Goal: Find contact information: Obtain details needed to contact an individual or organization

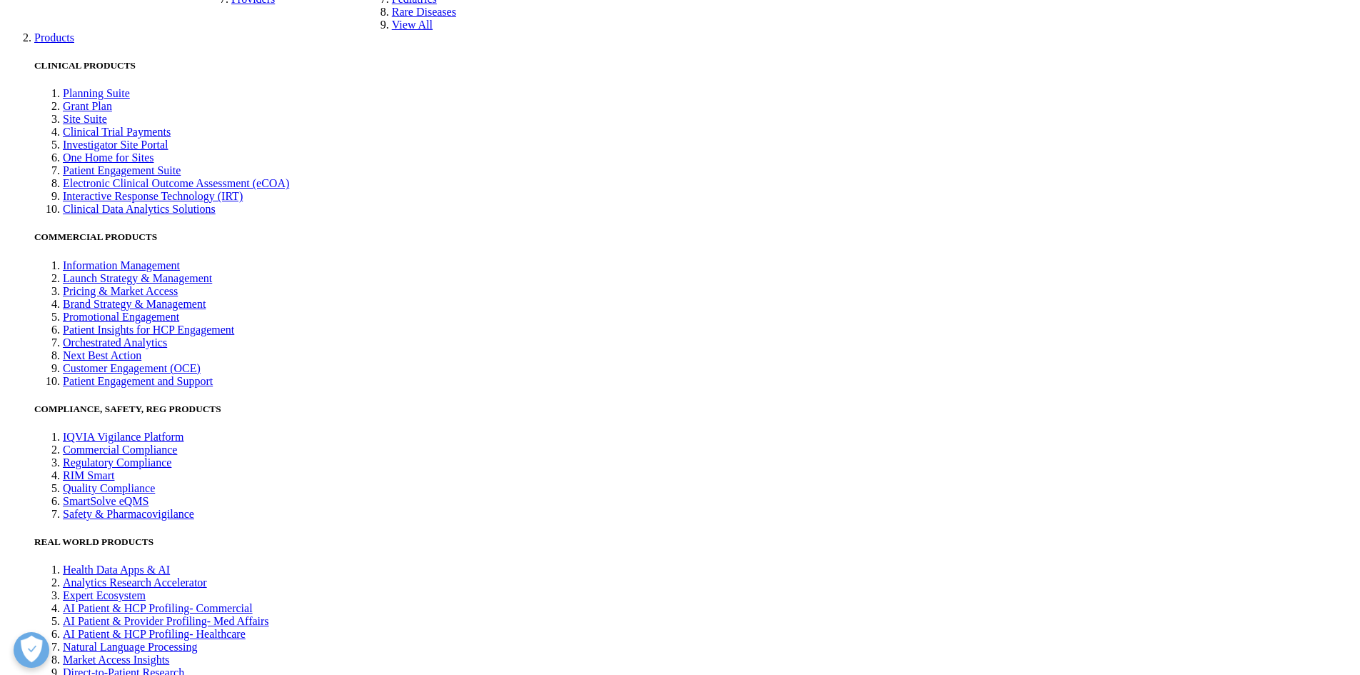
scroll to position [3673, 0]
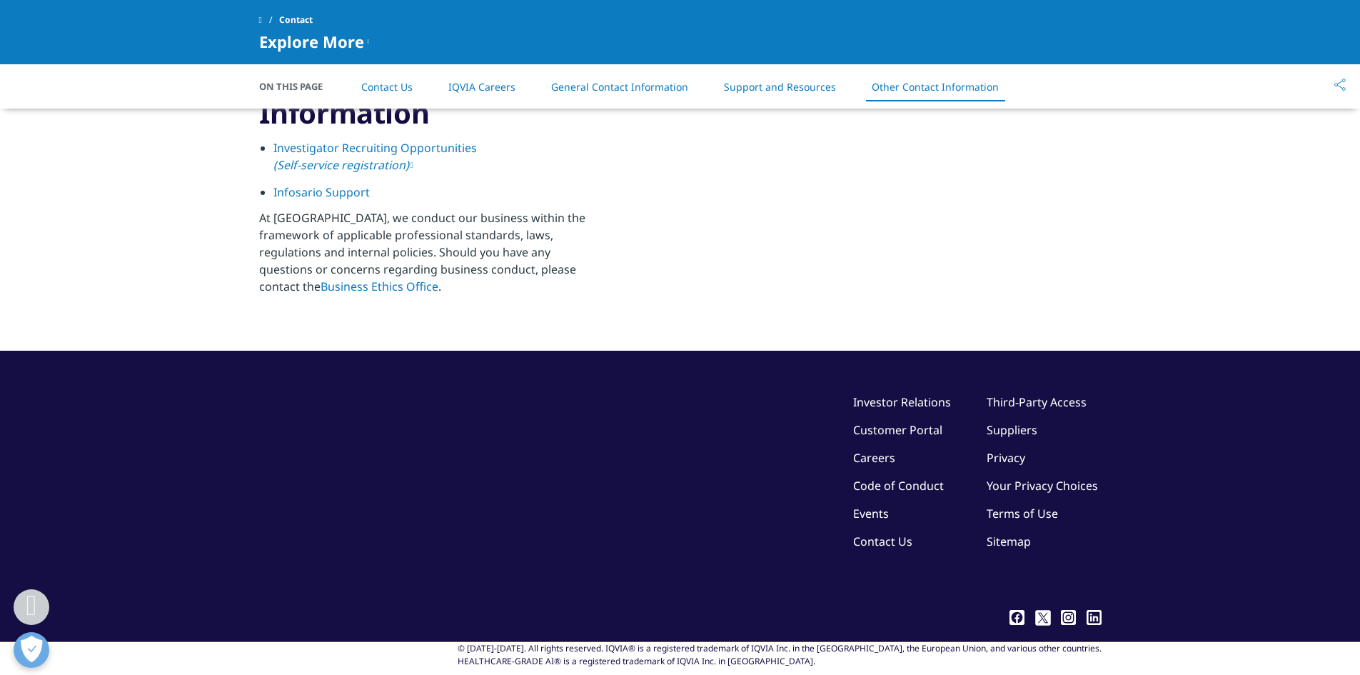
scroll to position [2299, 0]
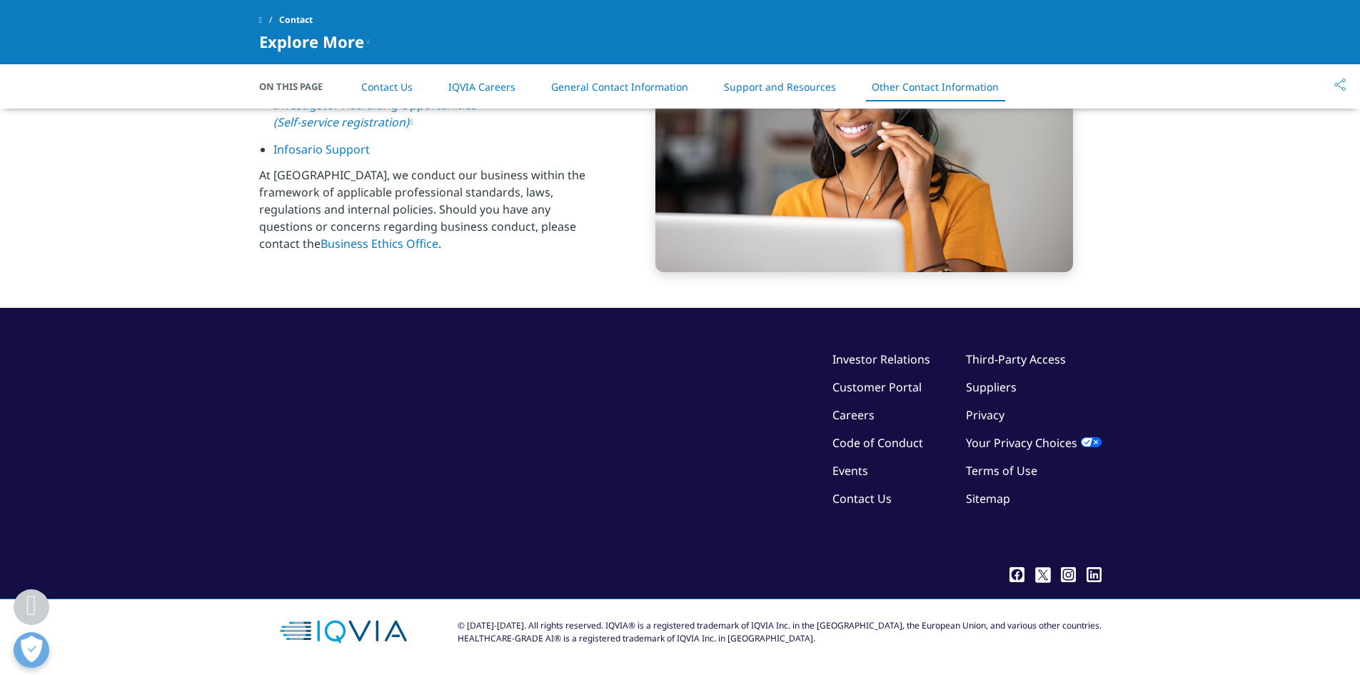
click at [990, 502] on link "Sitemap" at bounding box center [988, 499] width 44 height 16
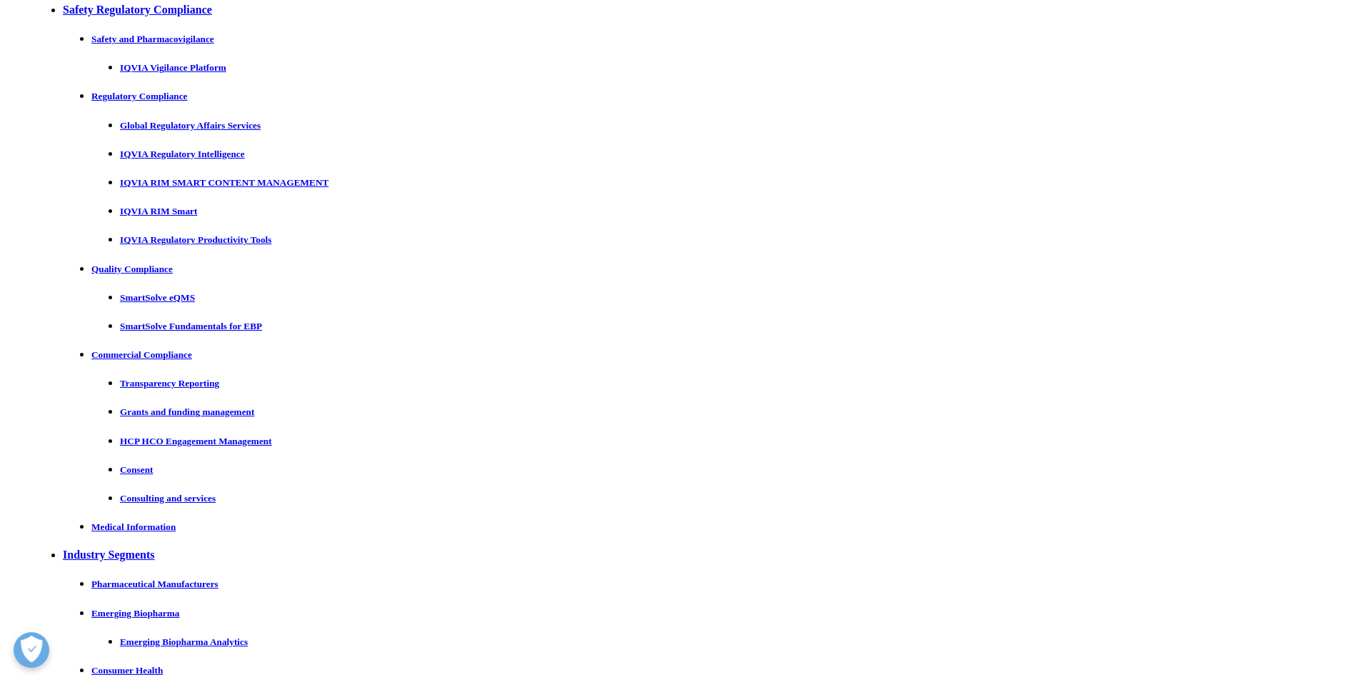
scroll to position [21898, 0]
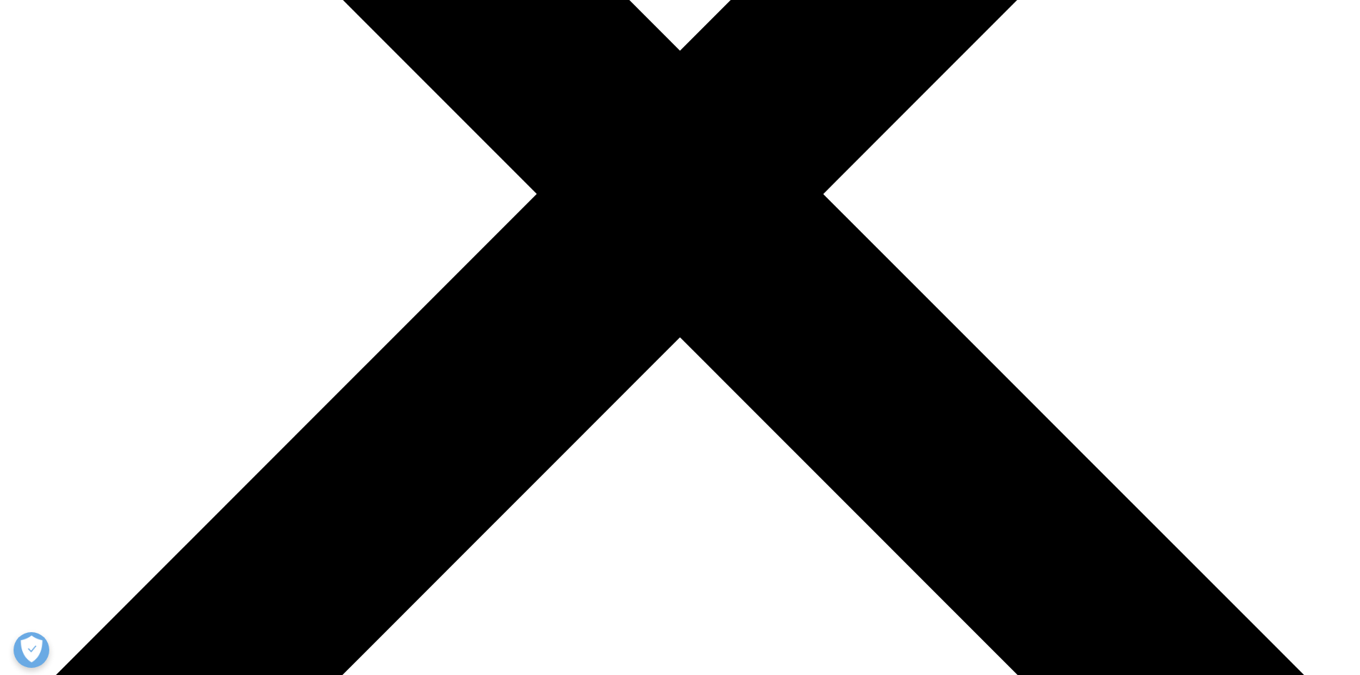
scroll to position [0, 0]
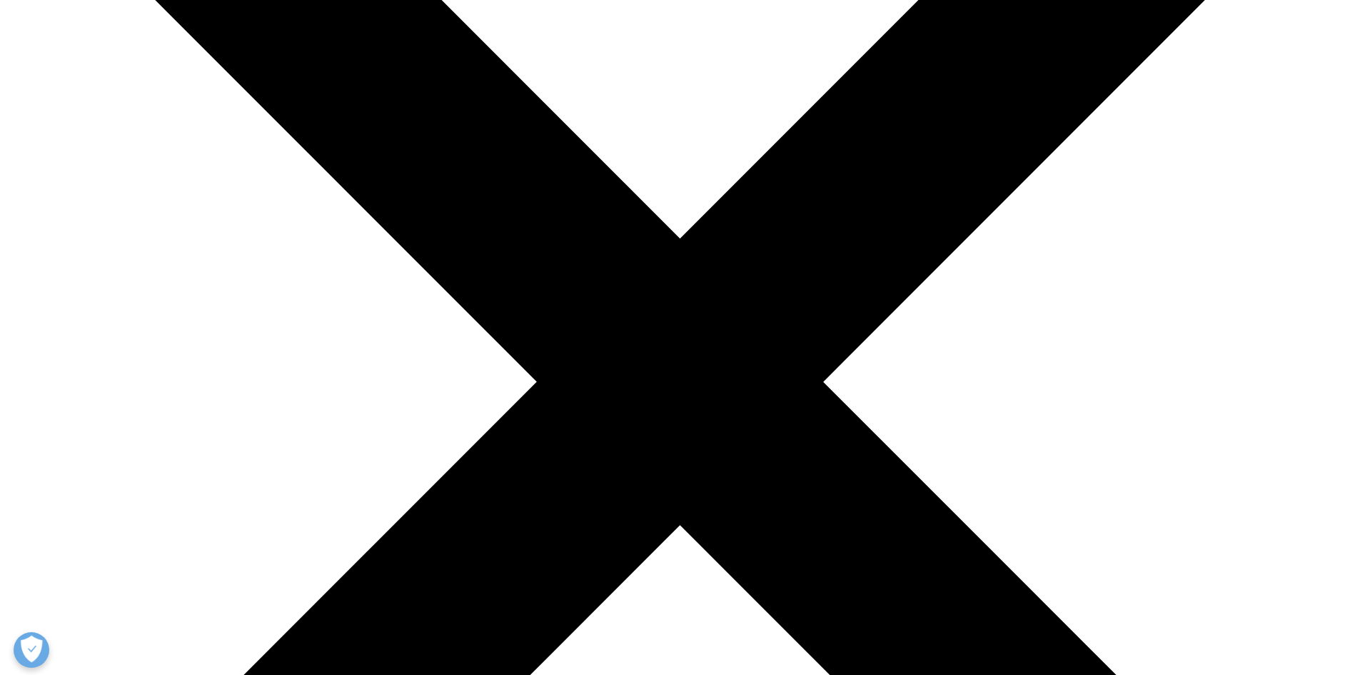
scroll to position [286, 0]
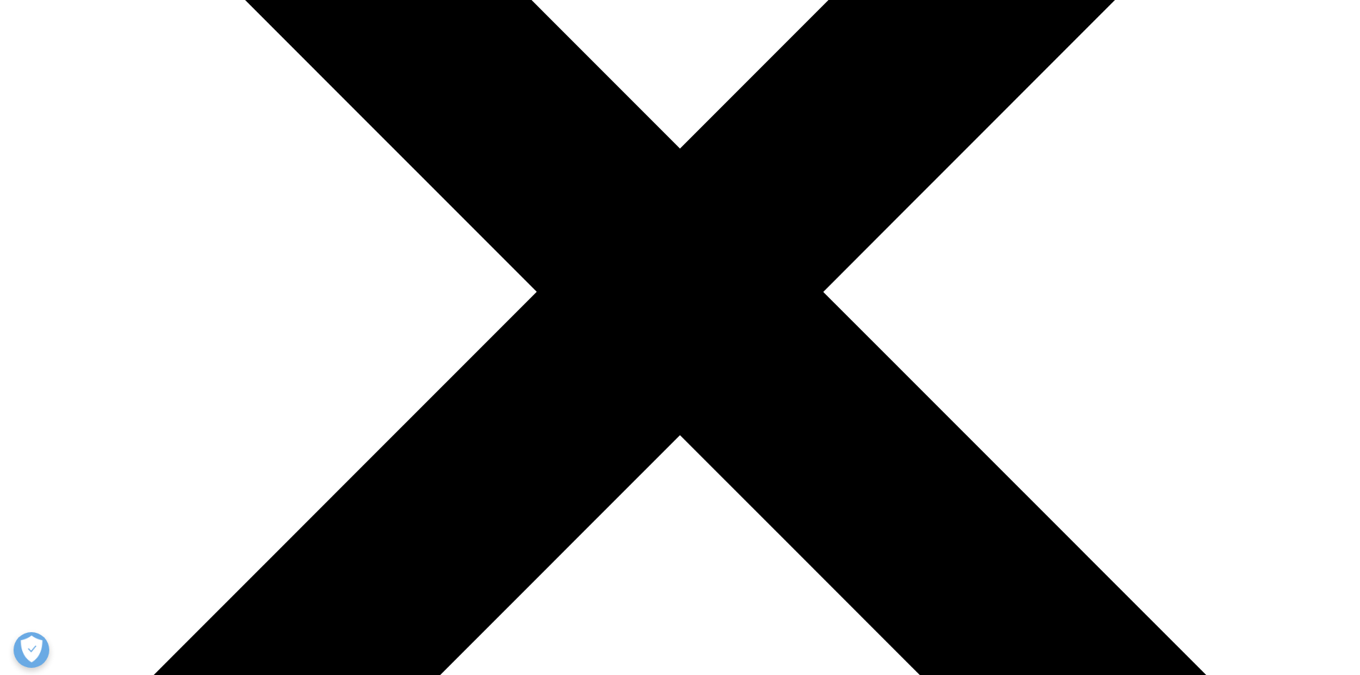
scroll to position [357, 0]
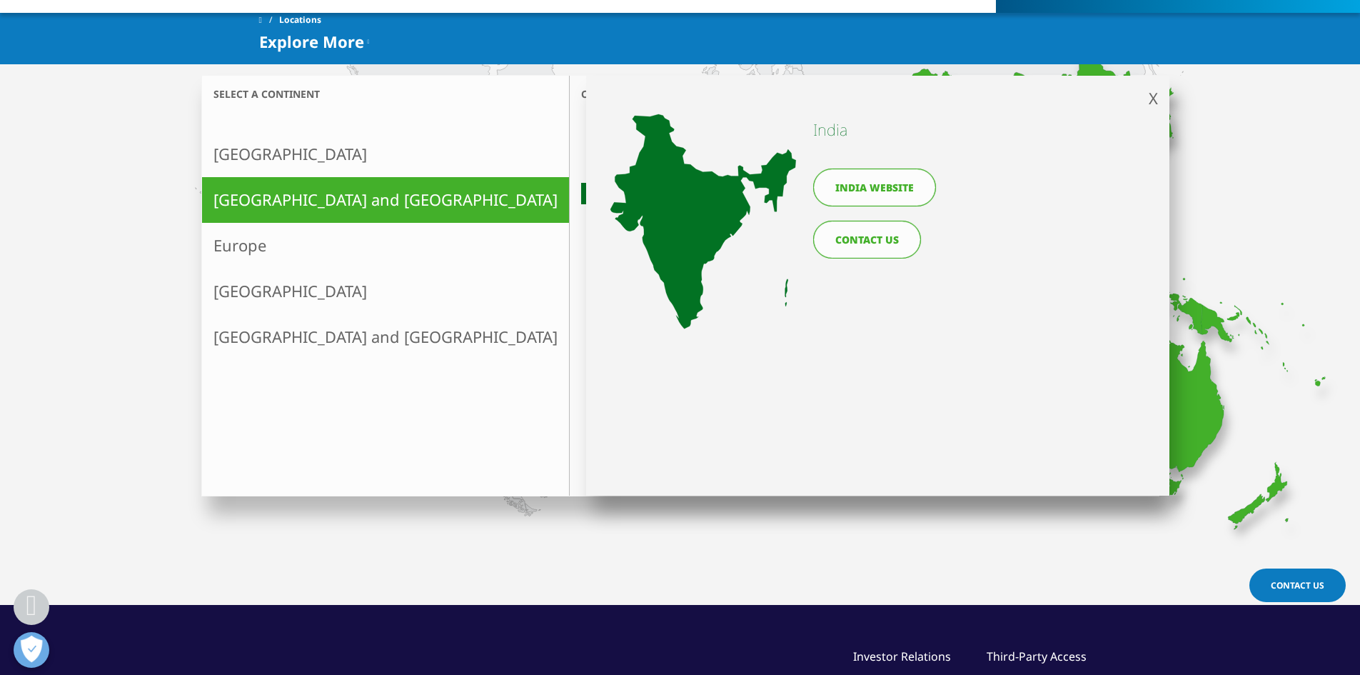
click at [896, 196] on link "India website" at bounding box center [874, 188] width 123 height 38
click at [890, 186] on link "India website" at bounding box center [874, 188] width 123 height 38
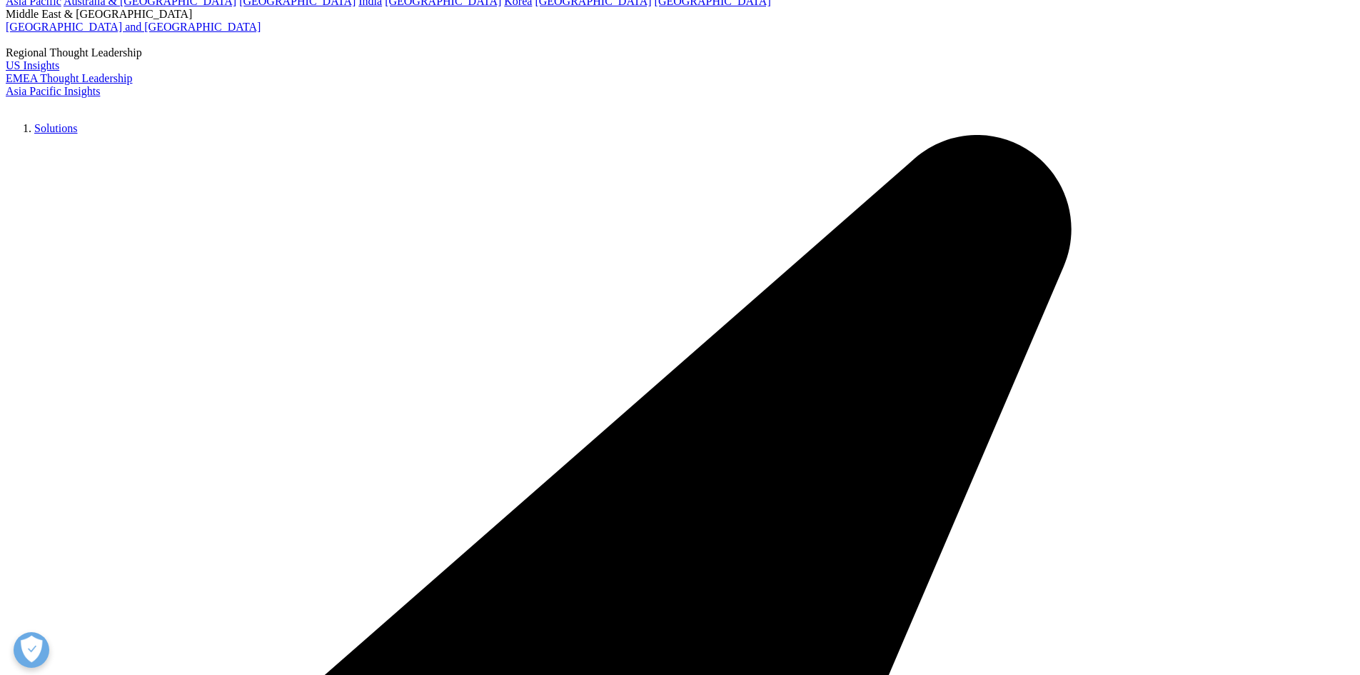
scroll to position [214, 0]
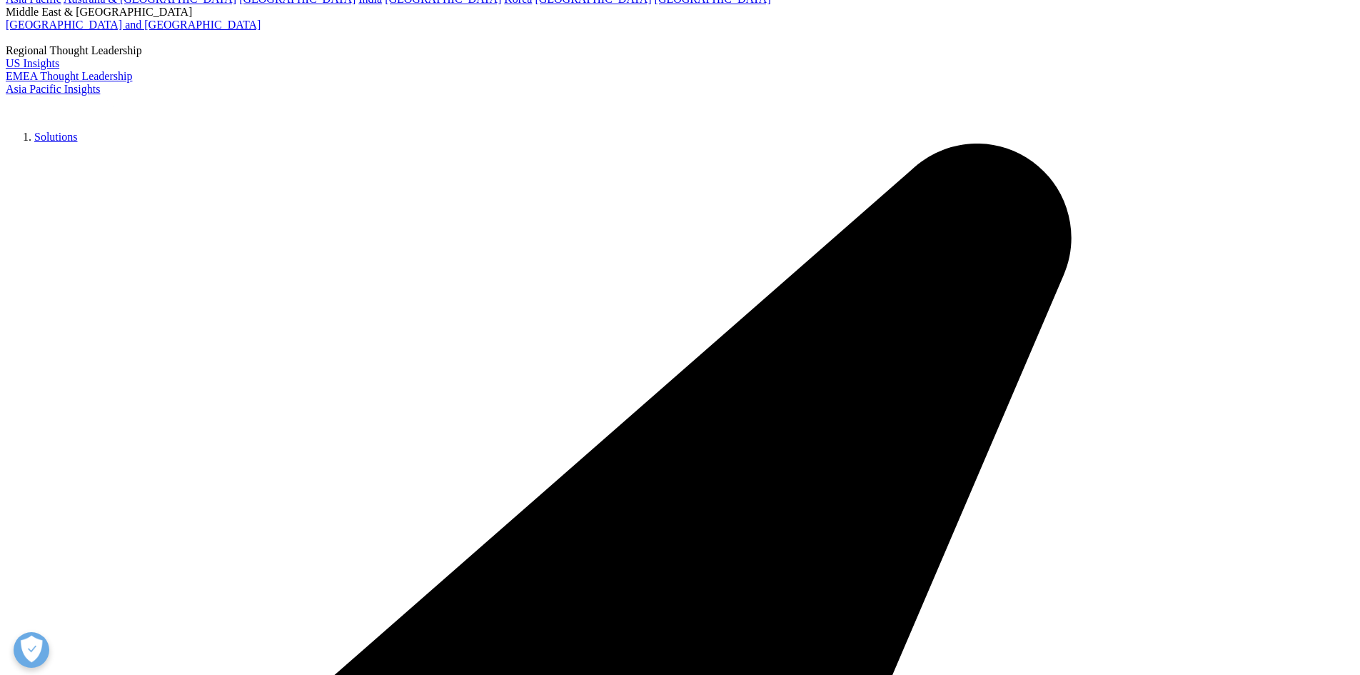
drag, startPoint x: 668, startPoint y: 536, endPoint x: 806, endPoint y: 559, distance: 140.4
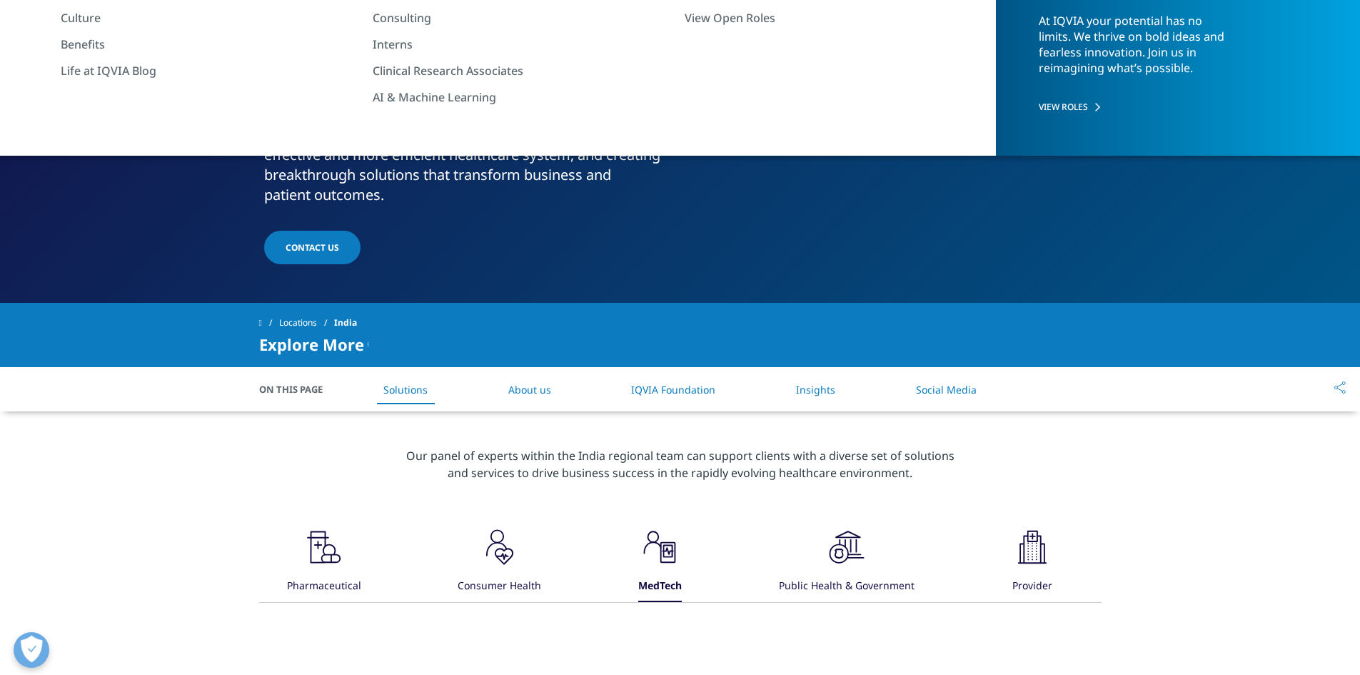
click at [898, 571] on div "Public Health & Government" at bounding box center [847, 586] width 136 height 31
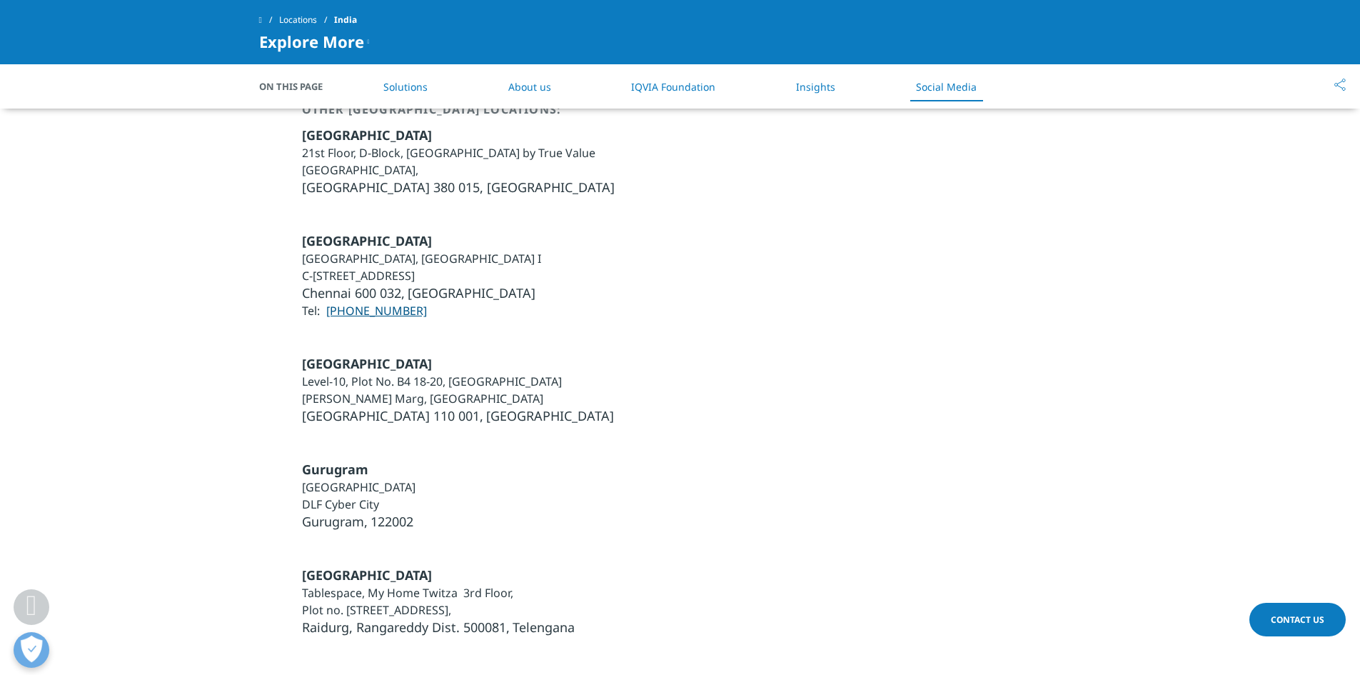
scroll to position [3867, 0]
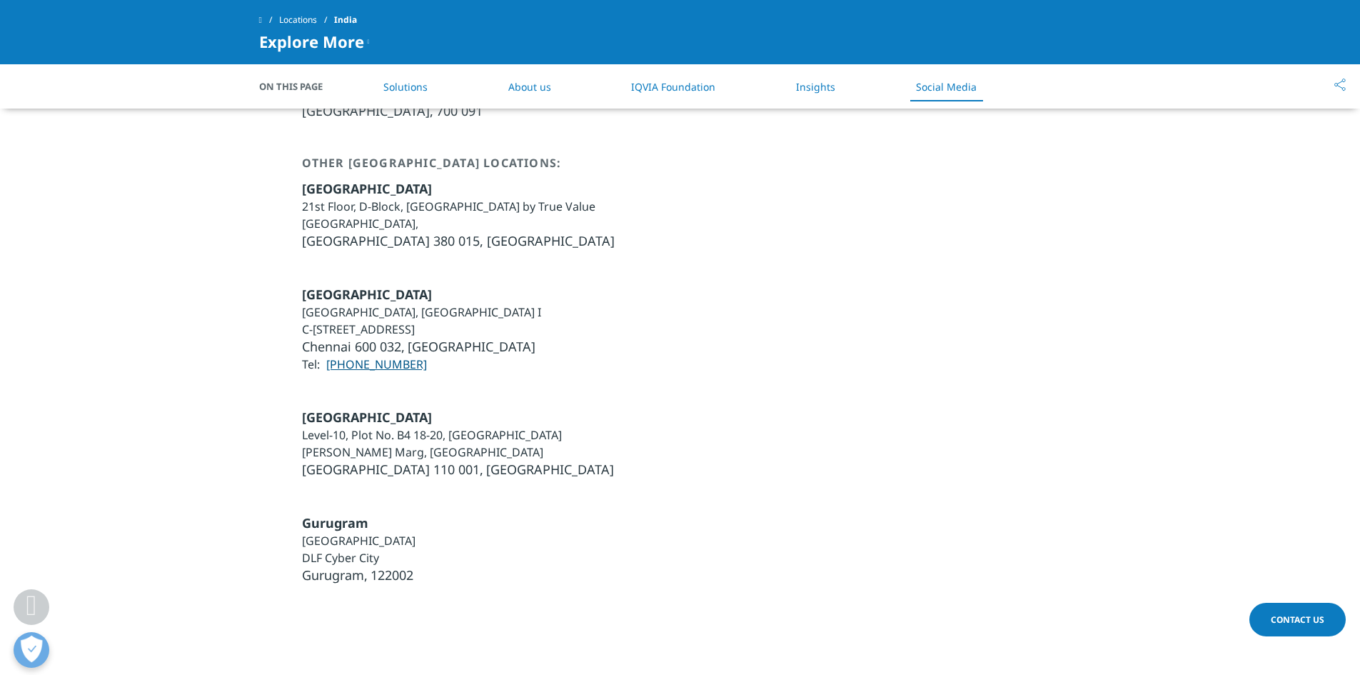
drag, startPoint x: 298, startPoint y: 243, endPoint x: 575, endPoint y: 298, distance: 282.4
click at [575, 298] on div "[GEOGRAPHIC_DATA] [STREET_ADDRESS] [STREET_ADDRESS] Chennai 600 032, [GEOGRAPHI…" at bounding box center [680, 329] width 843 height 87
drag, startPoint x: 599, startPoint y: 366, endPoint x: 567, endPoint y: 343, distance: 39.4
click at [599, 408] on div "[GEOGRAPHIC_DATA] Level-10, Plot No. B4 18-20, [GEOGRAPHIC_DATA] [PERSON_NAME][…" at bounding box center [680, 443] width 843 height 70
click at [313, 286] on span "[GEOGRAPHIC_DATA]" at bounding box center [367, 294] width 130 height 17
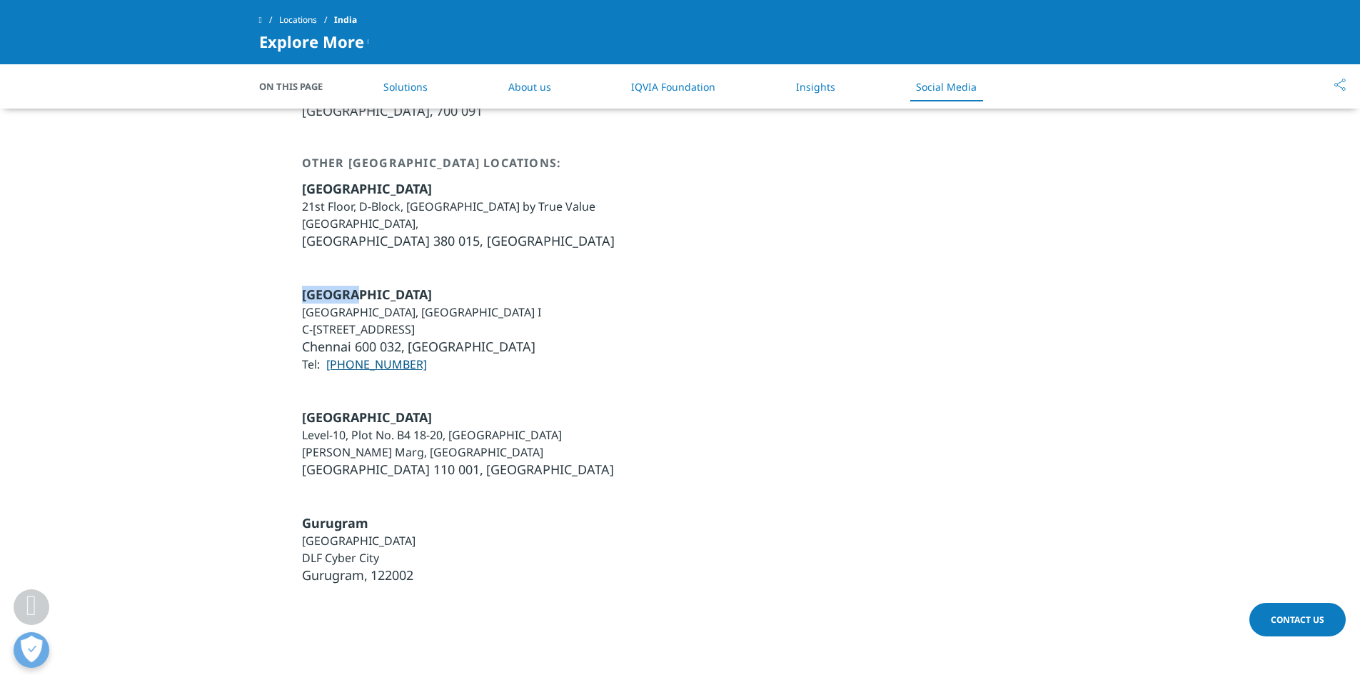
click at [313, 286] on span "[GEOGRAPHIC_DATA]" at bounding box center [367, 294] width 130 height 17
click at [322, 303] on li "[GEOGRAPHIC_DATA], [GEOGRAPHIC_DATA] I" at bounding box center [421, 311] width 239 height 17
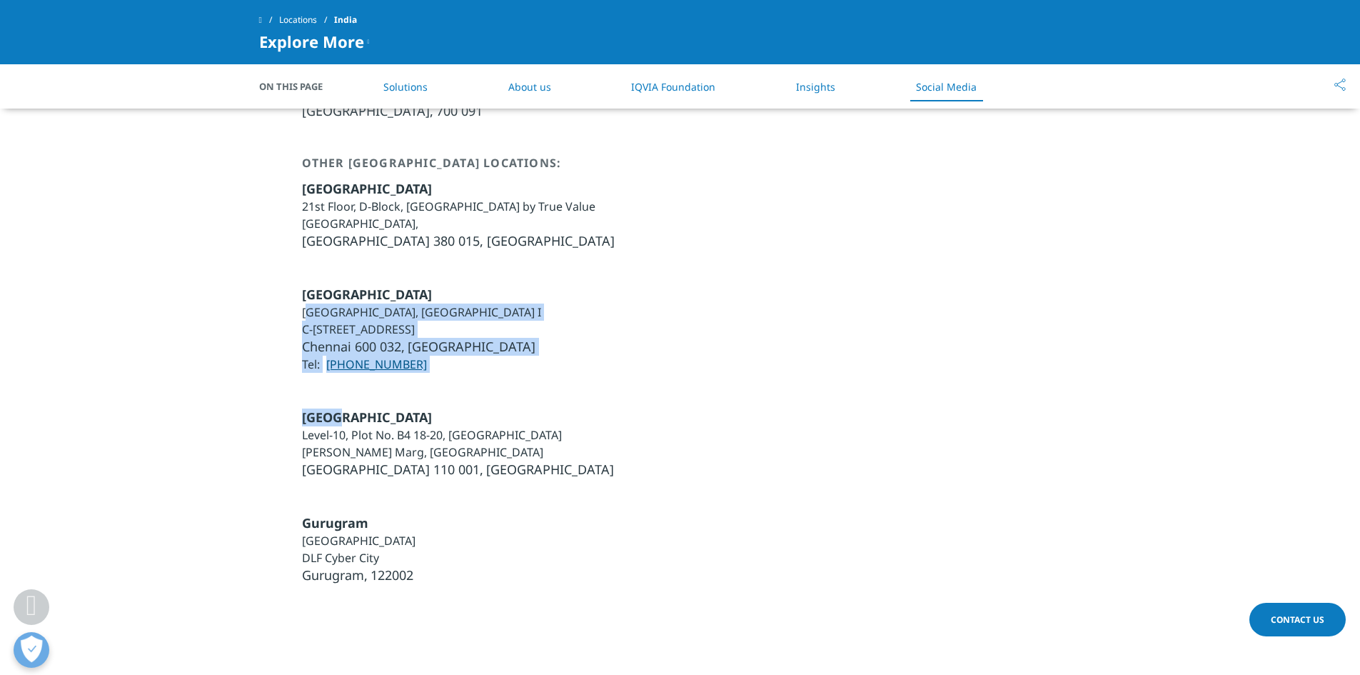
drag, startPoint x: 307, startPoint y: 248, endPoint x: 683, endPoint y: 316, distance: 381.6
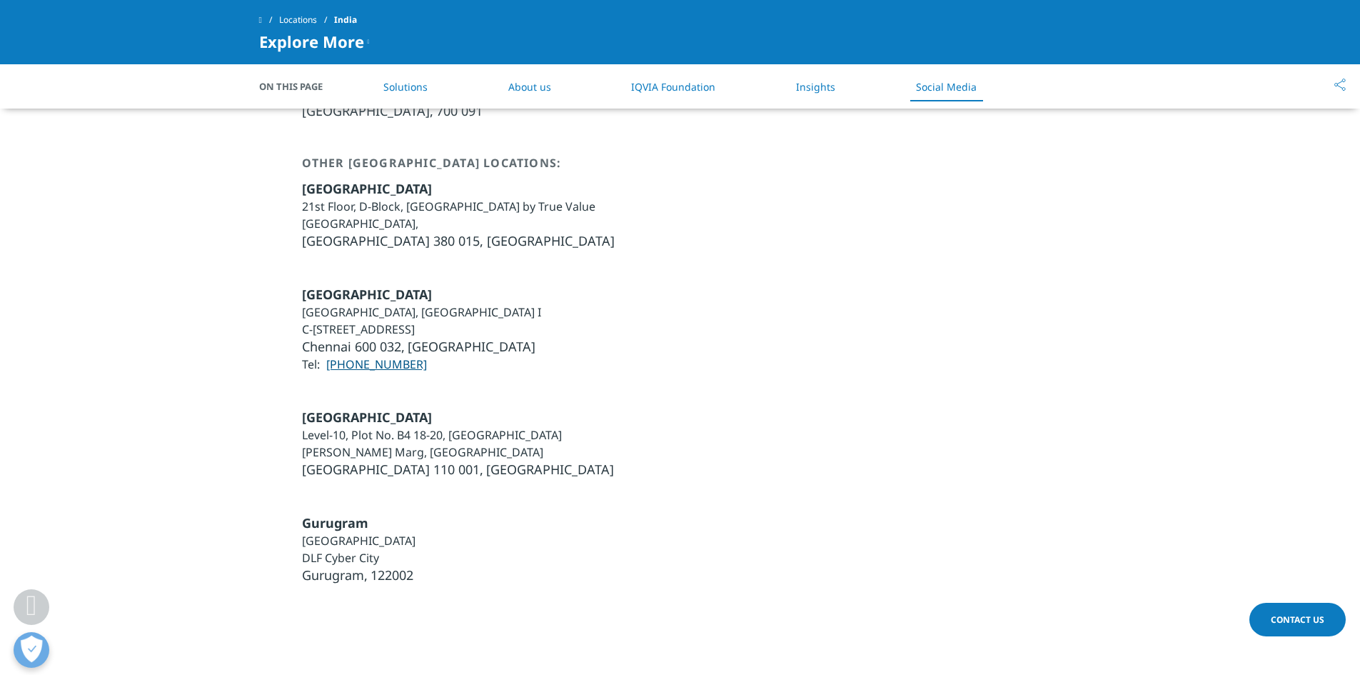
click at [687, 408] on div "[GEOGRAPHIC_DATA] Level-10, Plot No. B4 18-20, [GEOGRAPHIC_DATA] [PERSON_NAME][…" at bounding box center [680, 443] width 843 height 70
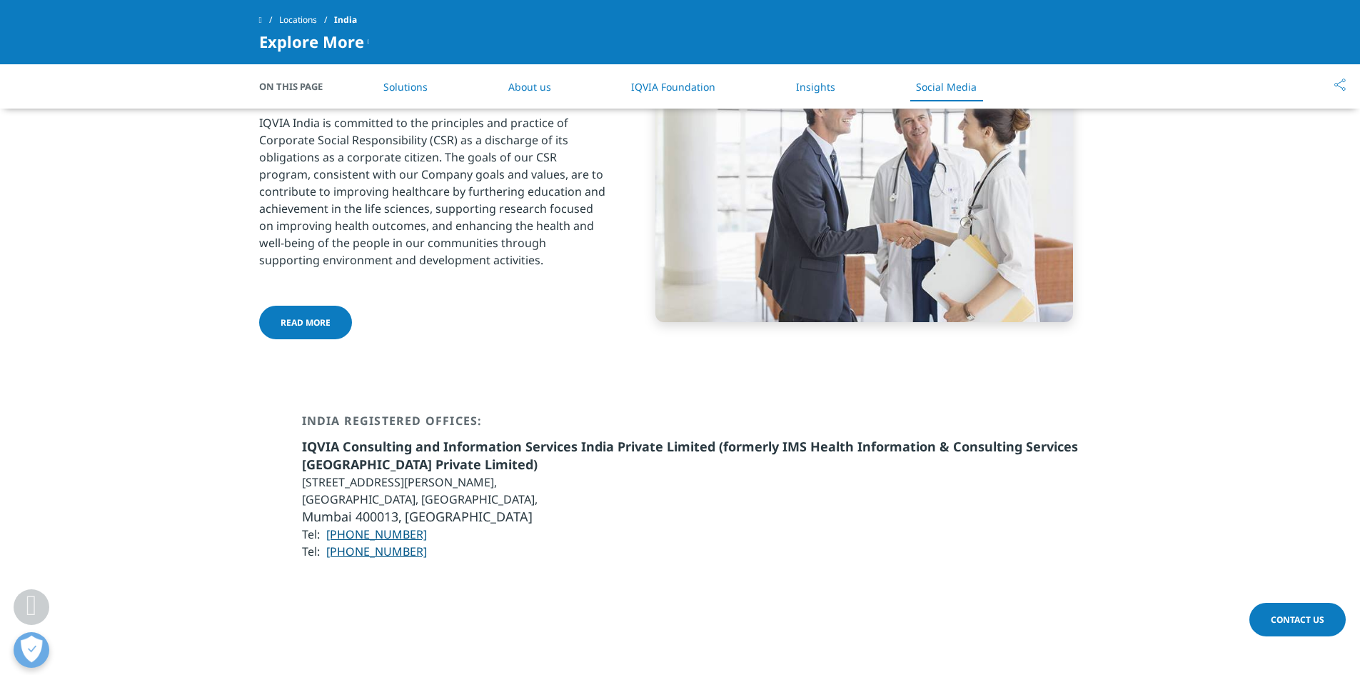
scroll to position [2867, 0]
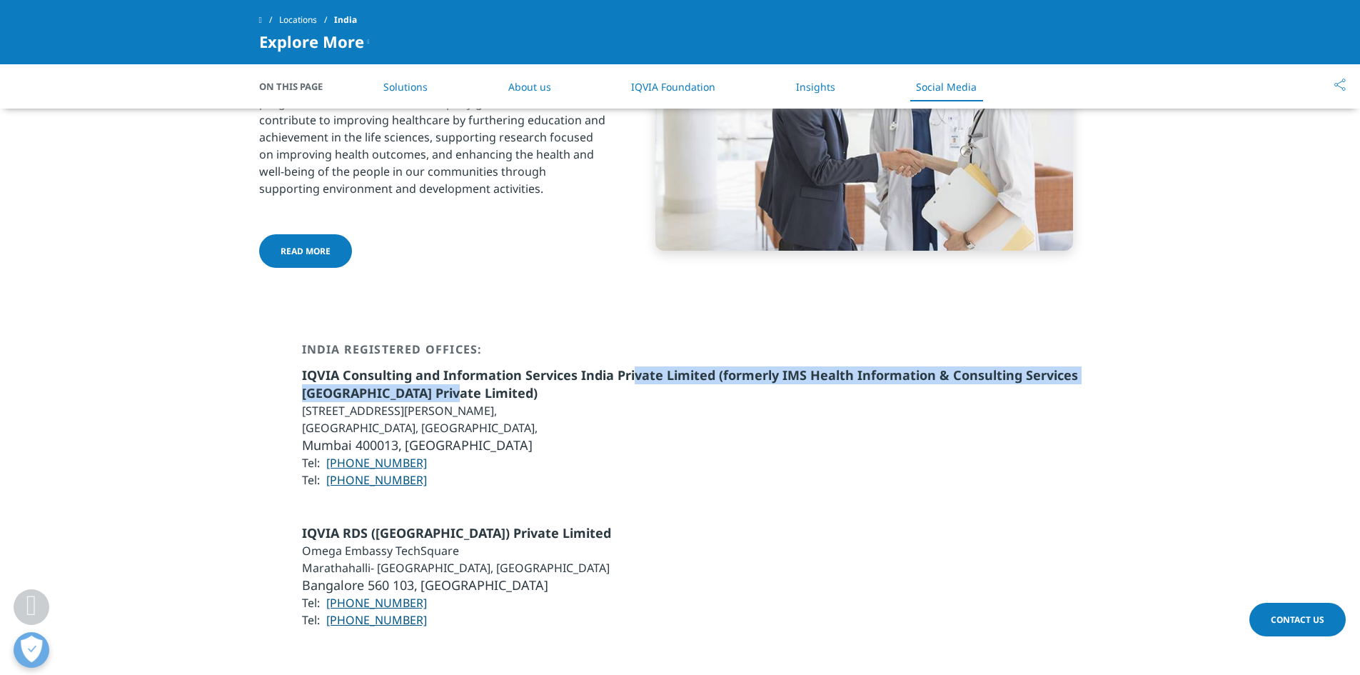
drag, startPoint x: 650, startPoint y: 311, endPoint x: 816, endPoint y: 323, distance: 166.1
click at [816, 366] on li "IQVIA Consulting and Information Services India Private Limited (formerly IMS H…" at bounding box center [702, 384] width 800 height 36
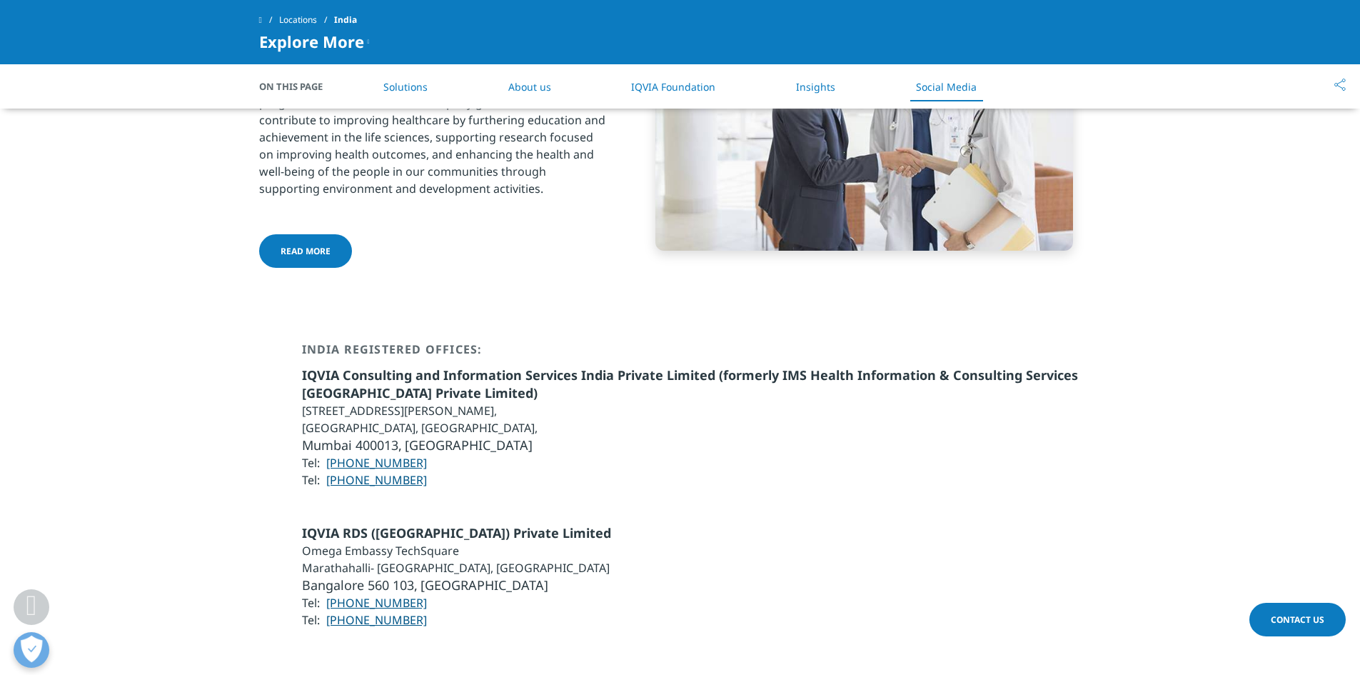
click at [855, 488] on div "IQVIA RDS ([GEOGRAPHIC_DATA]) Private Limited Omega Embassy TechSquare [GEOGRAP…" at bounding box center [680, 558] width 843 height 140
click at [534, 524] on div "IQVIA RDS ([GEOGRAPHIC_DATA]) Private Limited Omega Embassy TechSquare [GEOGRAP…" at bounding box center [680, 576] width 843 height 104
click at [897, 524] on div "IQVIA RDS ([GEOGRAPHIC_DATA]) Private Limited Omega Embassy TechSquare [GEOGRAP…" at bounding box center [680, 576] width 843 height 104
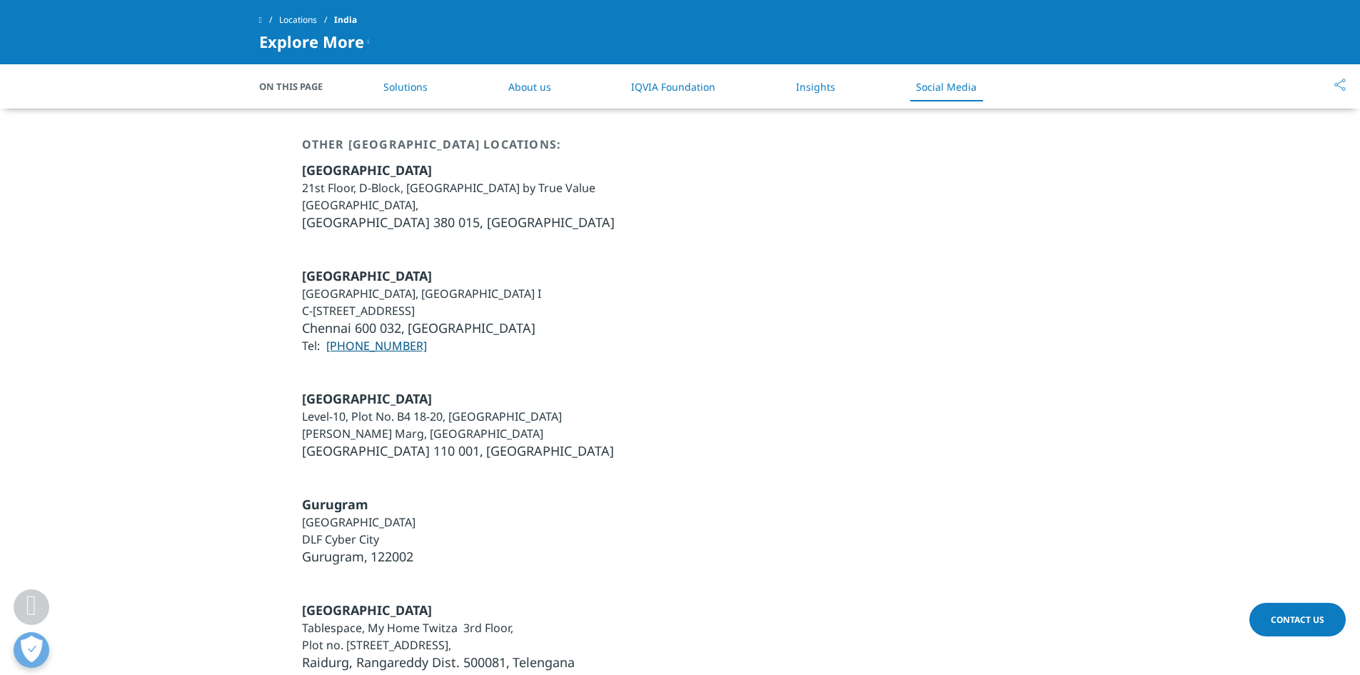
scroll to position [3938, 0]
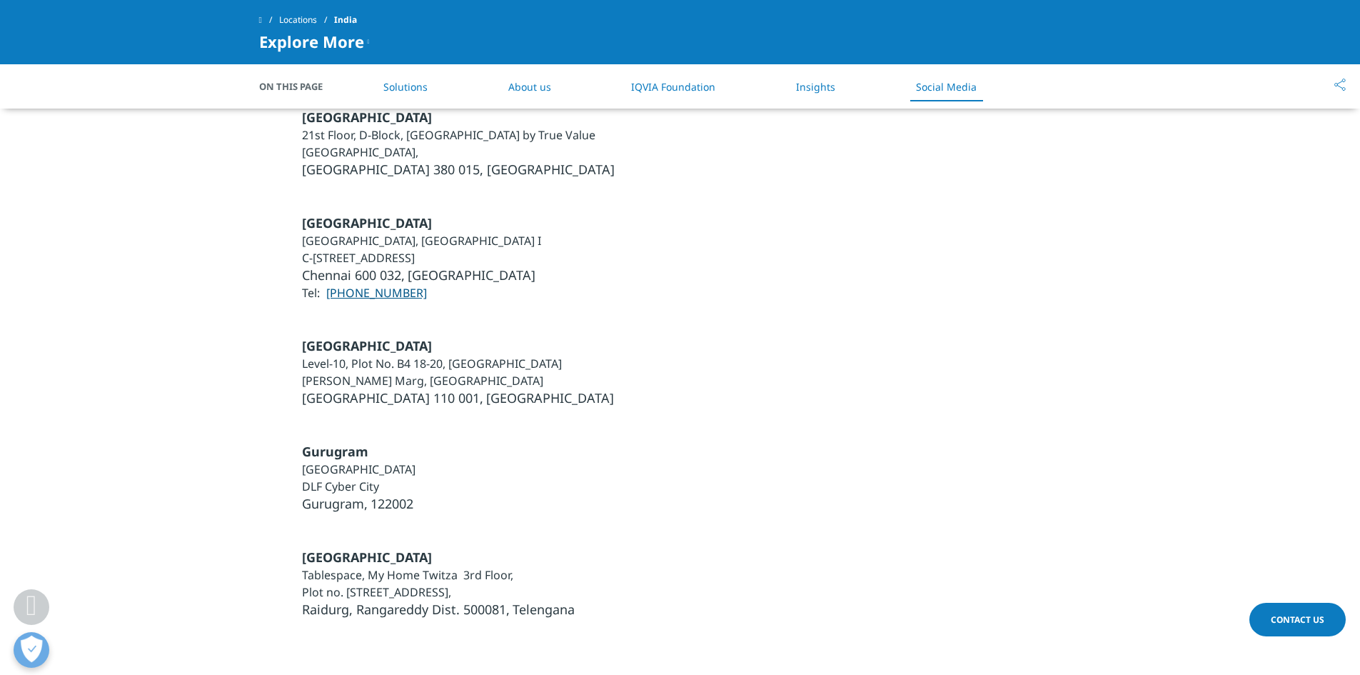
drag, startPoint x: 575, startPoint y: 179, endPoint x: 630, endPoint y: 179, distance: 55.0
click at [630, 214] on div "[GEOGRAPHIC_DATA] [STREET_ADDRESS] [STREET_ADDRESS] Chennai 600 032, [GEOGRAPHI…" at bounding box center [680, 257] width 843 height 87
click at [673, 407] on div "Gurugram [GEOGRAPHIC_DATA], [GEOGRAPHIC_DATA], [GEOGRAPHIC_DATA] [GEOGRAPHIC_DA…" at bounding box center [680, 460] width 843 height 106
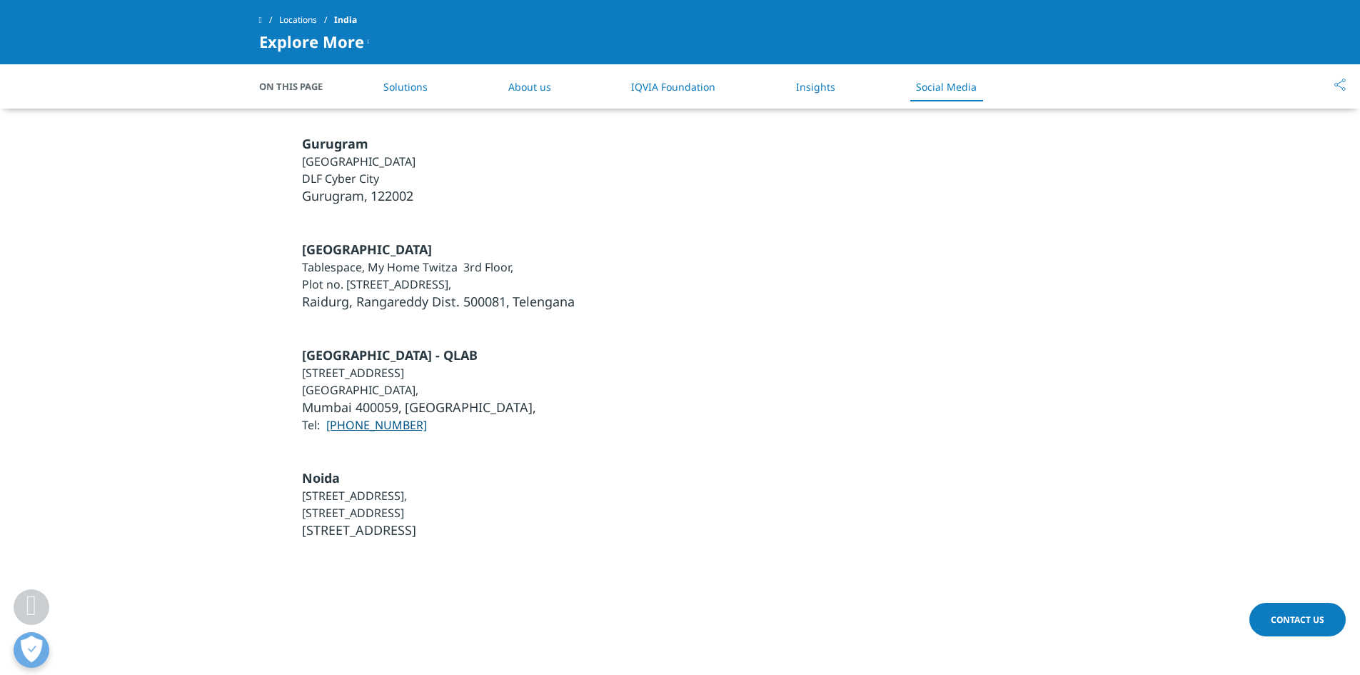
scroll to position [4295, 0]
